Goal: Task Accomplishment & Management: Complete application form

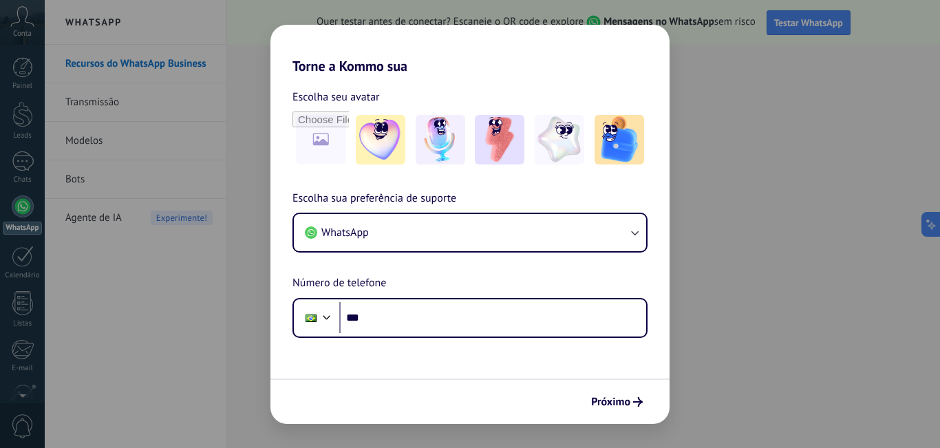
drag, startPoint x: 593, startPoint y: 402, endPoint x: 515, endPoint y: 355, distance: 91.7
click at [512, 360] on form "Escolha seu avatar [PERSON_NAME] sua preferência de suporte WhatsApp Número de …" at bounding box center [470, 249] width 399 height 350
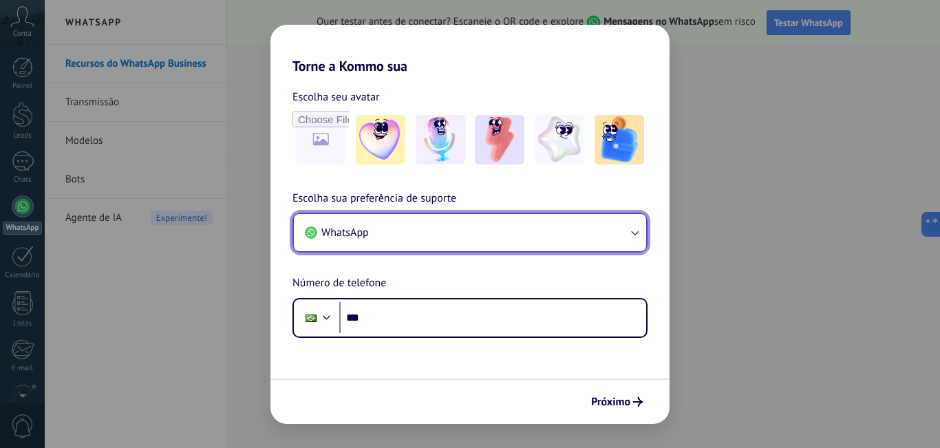
click at [520, 231] on button "WhatsApp" at bounding box center [470, 232] width 353 height 37
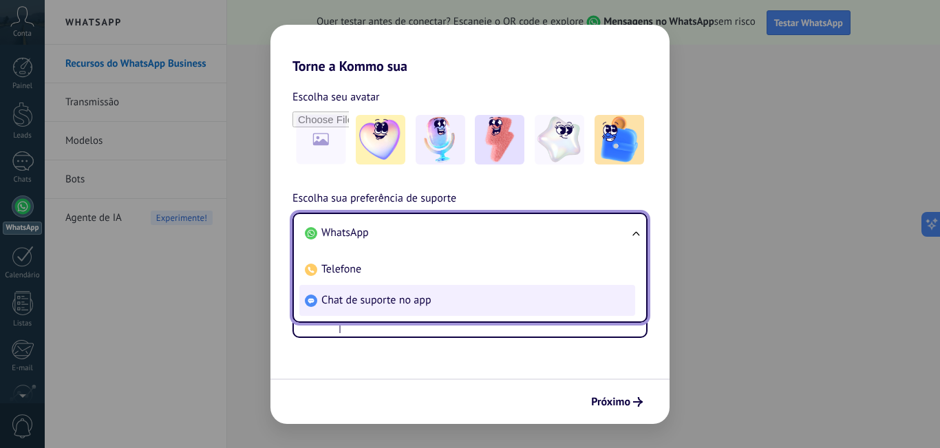
click at [400, 303] on span "Chat de suporte no app" at bounding box center [377, 300] width 110 height 14
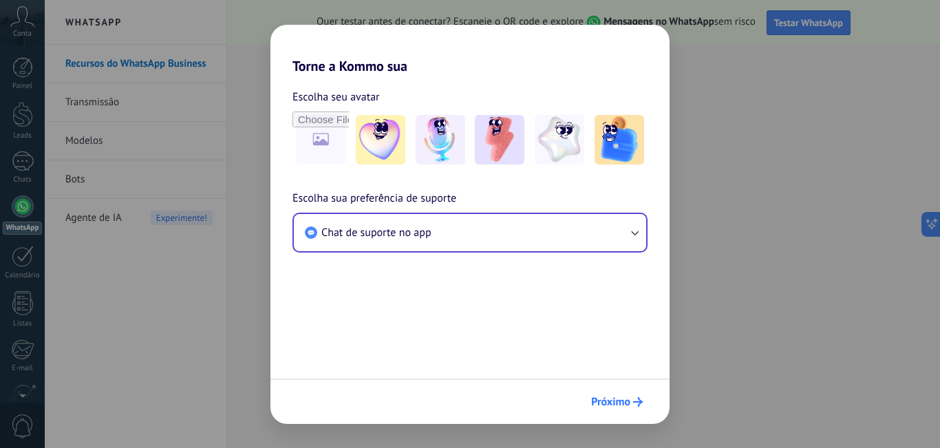
click at [635, 403] on icon "submit" at bounding box center [638, 402] width 10 height 10
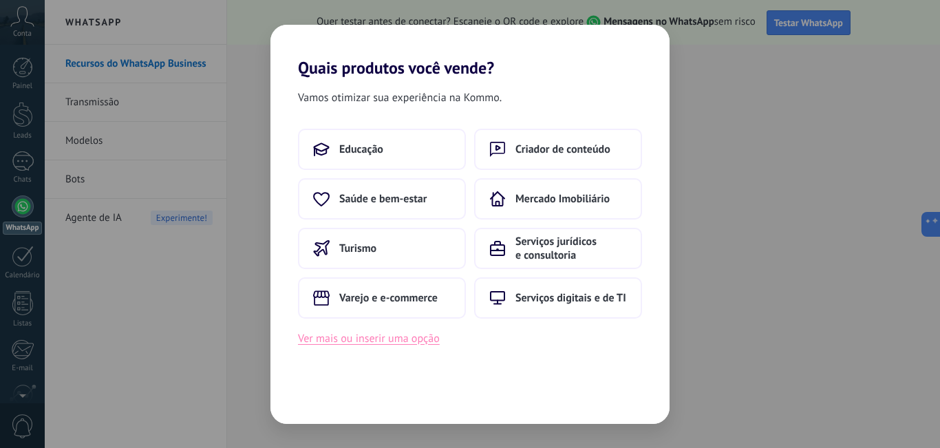
click at [346, 339] on button "Ver mais ou inserir uma opção" at bounding box center [369, 339] width 142 height 18
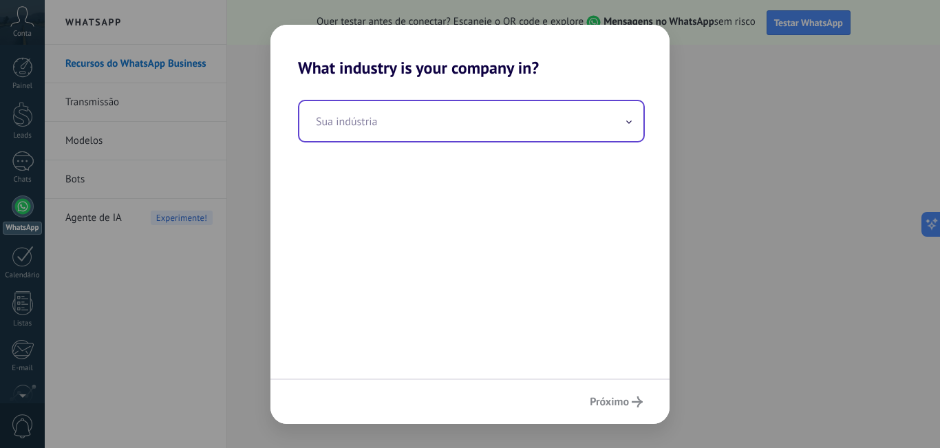
click at [439, 125] on input "text" at bounding box center [471, 121] width 344 height 40
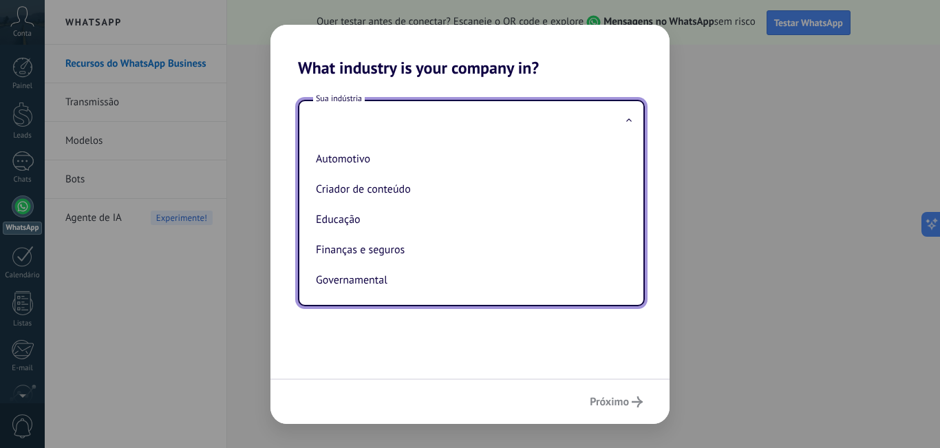
click at [376, 162] on li "Automotivo" at bounding box center [469, 159] width 317 height 30
type input "**********"
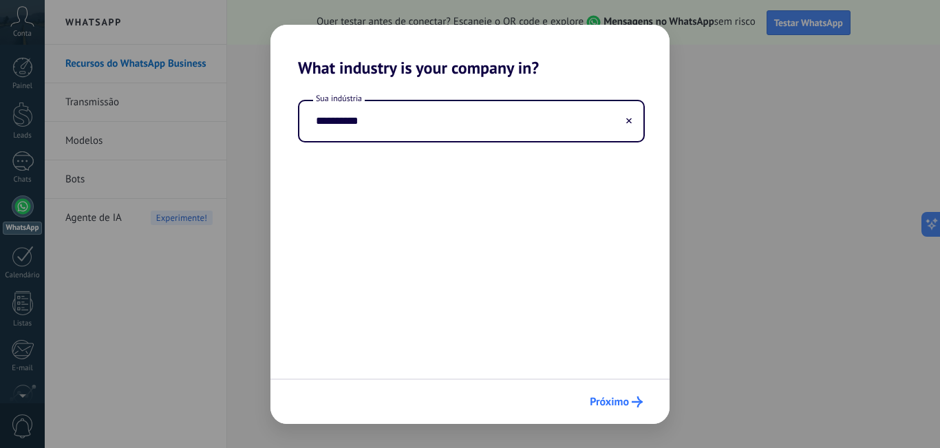
click at [605, 403] on span "Próximo" at bounding box center [609, 402] width 39 height 10
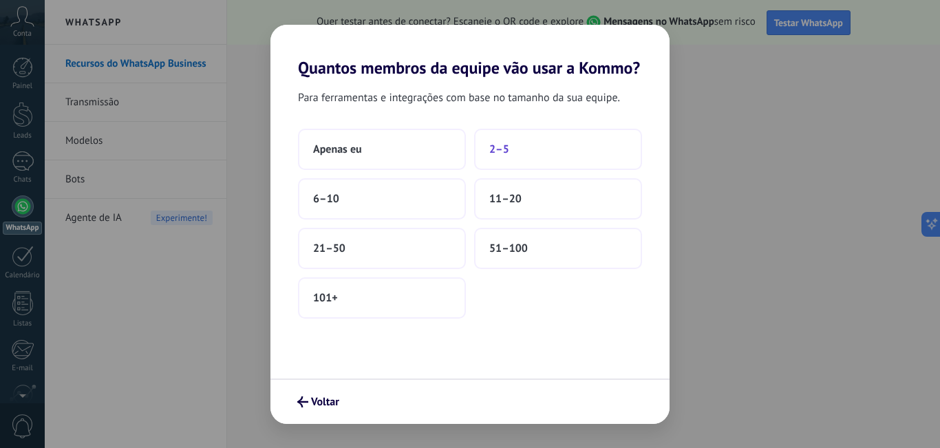
click at [521, 151] on button "2–5" at bounding box center [558, 149] width 168 height 41
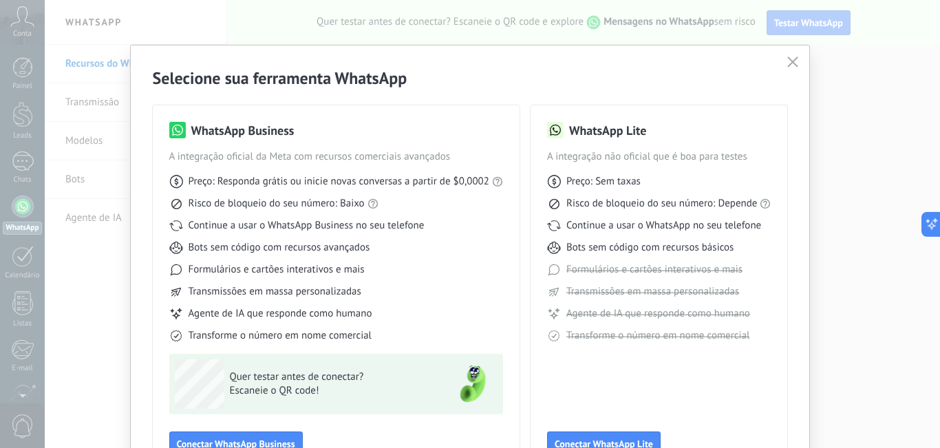
click at [784, 60] on button "button" at bounding box center [793, 62] width 18 height 19
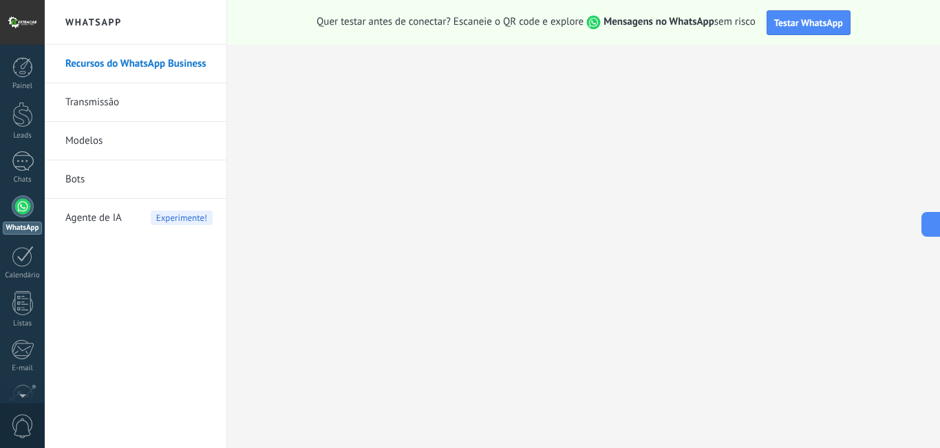
click at [20, 32] on div at bounding box center [22, 22] width 45 height 45
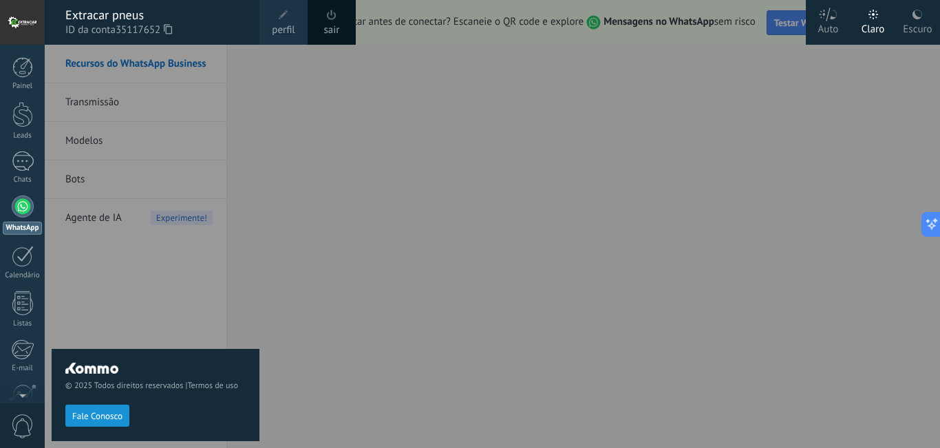
click at [330, 28] on link "sair" at bounding box center [332, 30] width 16 height 15
